Goal: Obtain resource: Download file/media

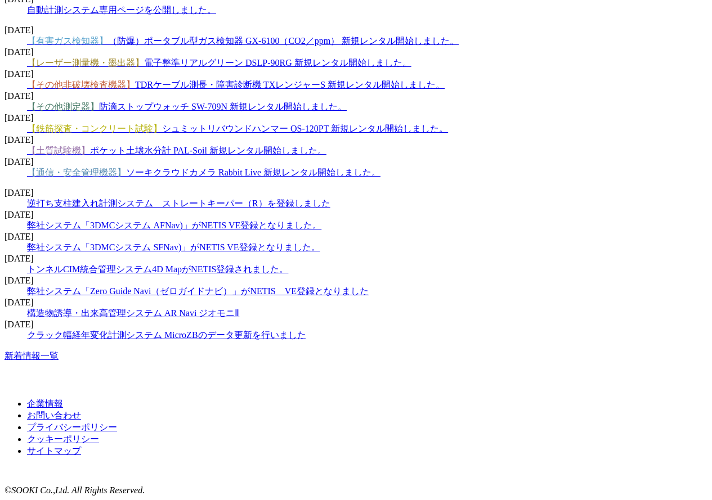
scroll to position [1786, 0]
click at [59, 351] on link "新着情報一覧" at bounding box center [32, 356] width 54 height 10
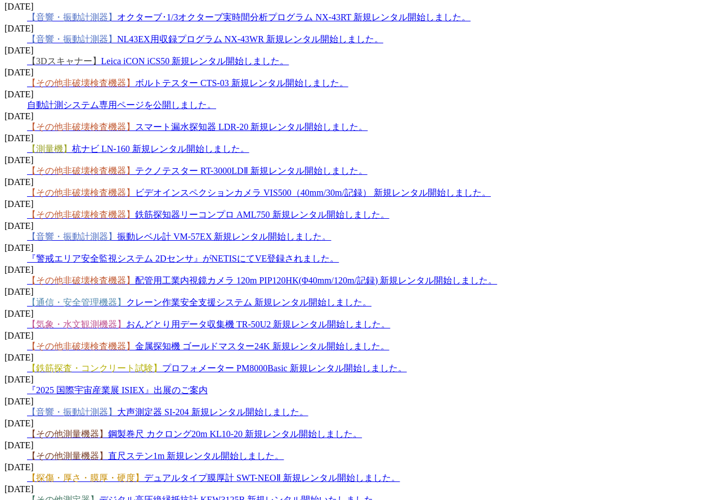
scroll to position [1519, 0]
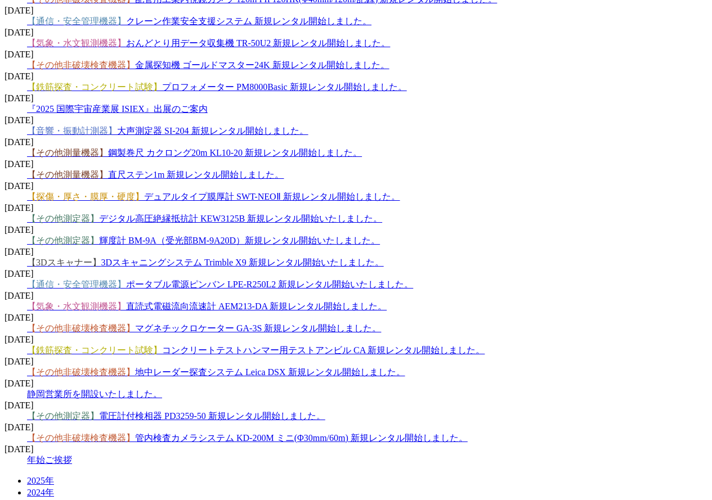
click at [334, 302] on link "【気象・水文観測機器】 直読式電磁流向流速計 AEM213-DA 新規レンタル開始しました。" at bounding box center [207, 307] width 360 height 10
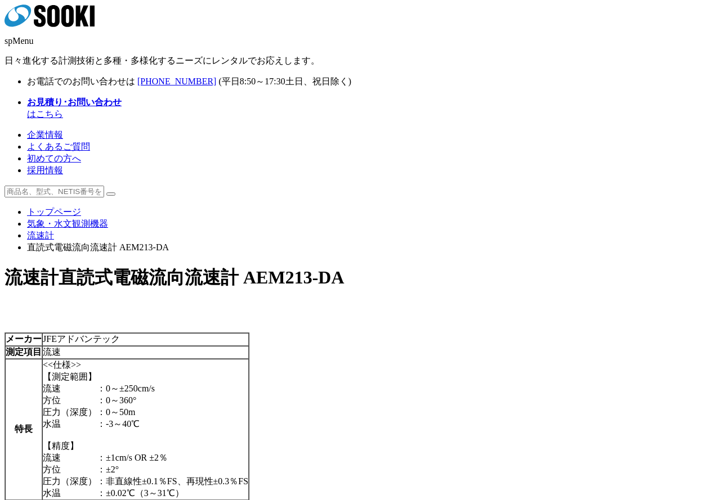
scroll to position [56, 0]
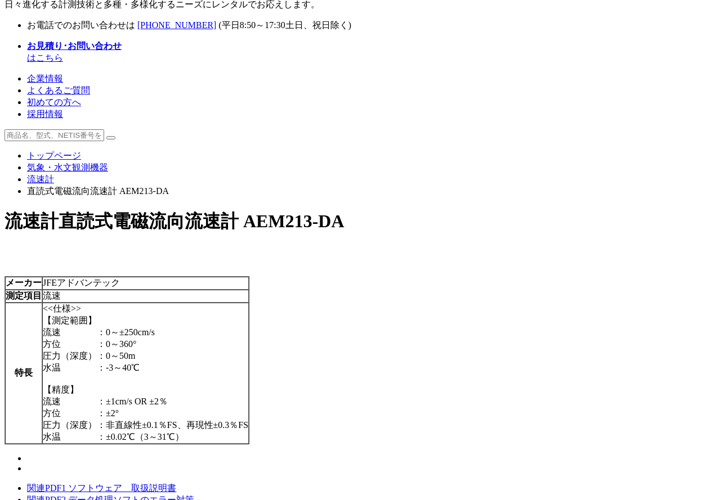
click at [410, 483] on ul "関連PDF1 ソフトウェア＿取扱説明書 関連PDF2 データ処理ソフトのエラー対策 関連PDF3 付属品リスト" at bounding box center [356, 500] width 703 height 35
